Goal: Task Accomplishment & Management: Use online tool/utility

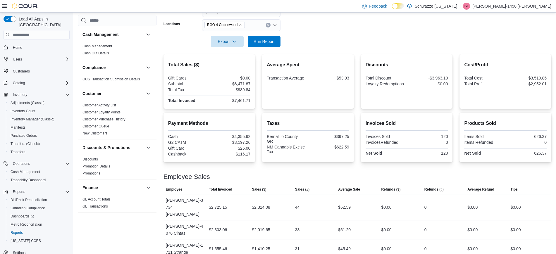
scroll to position [348, 0]
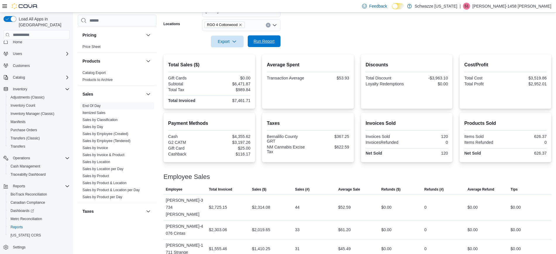
click at [267, 43] on span "Run Report" at bounding box center [264, 41] width 21 height 6
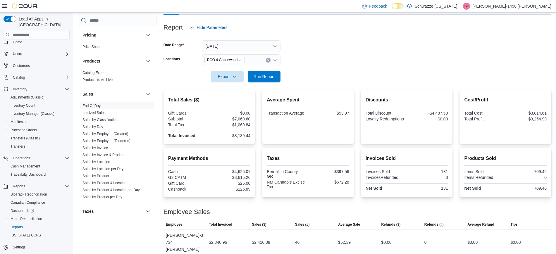
scroll to position [110, 0]
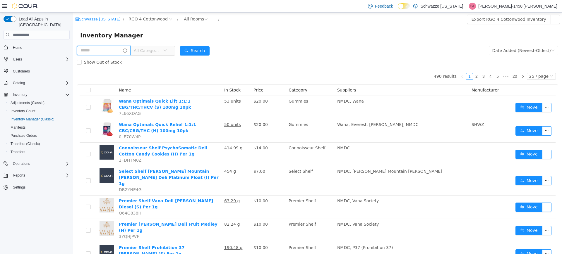
click at [102, 49] on input "text" at bounding box center [104, 50] width 54 height 9
type input "**********"
click at [206, 49] on button "Search" at bounding box center [200, 50] width 30 height 9
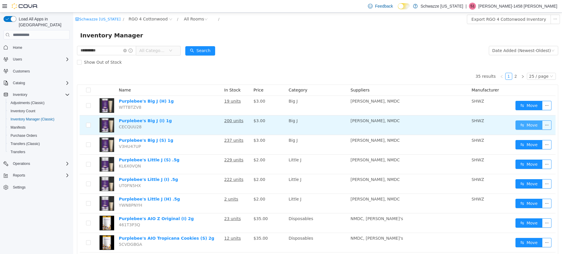
click at [518, 126] on button "Move" at bounding box center [528, 125] width 27 height 9
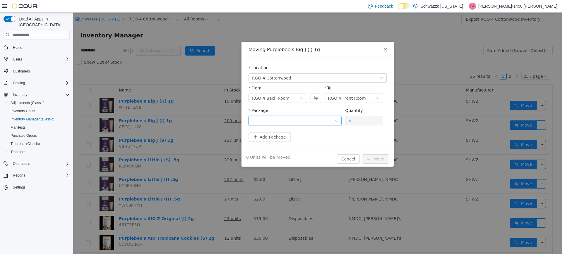
click at [323, 121] on div at bounding box center [293, 120] width 82 height 9
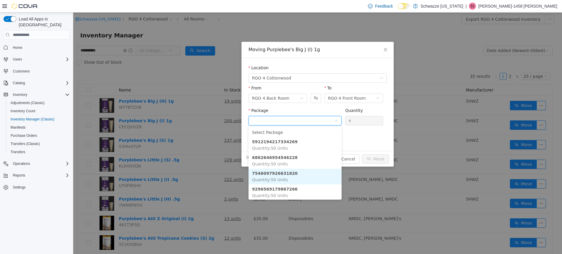
click at [305, 178] on li "7546097926631820 Quantity : 50 Units" at bounding box center [294, 177] width 93 height 16
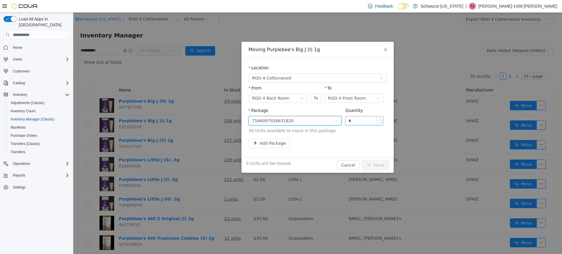
click at [359, 118] on input "*" at bounding box center [363, 120] width 37 height 9
type input "**"
click at [362, 161] on button "Move" at bounding box center [375, 165] width 27 height 9
